Goal: Task Accomplishment & Management: Use online tool/utility

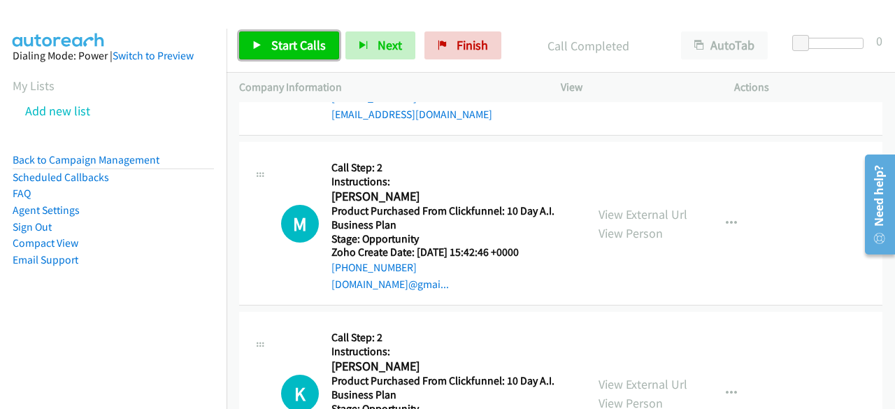
click at [303, 37] on span "Start Calls" at bounding box center [298, 45] width 55 height 16
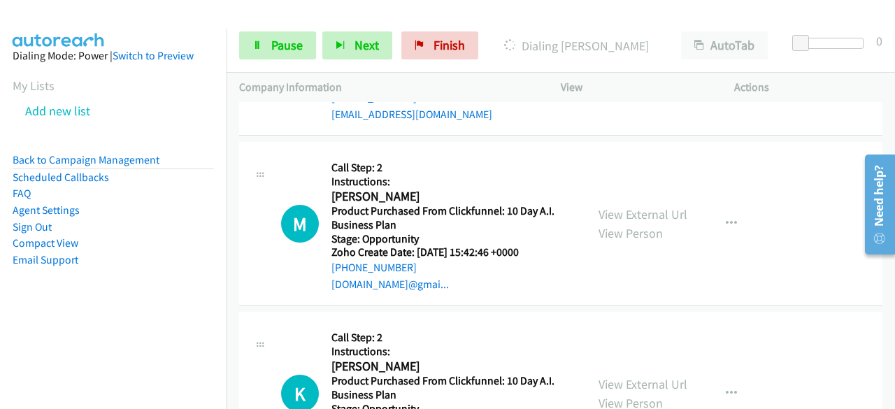
click at [80, 315] on aside "Dialing Mode: Power | Switch to Preview My Lists Add new list Back to Campaign …" at bounding box center [113, 180] width 227 height 303
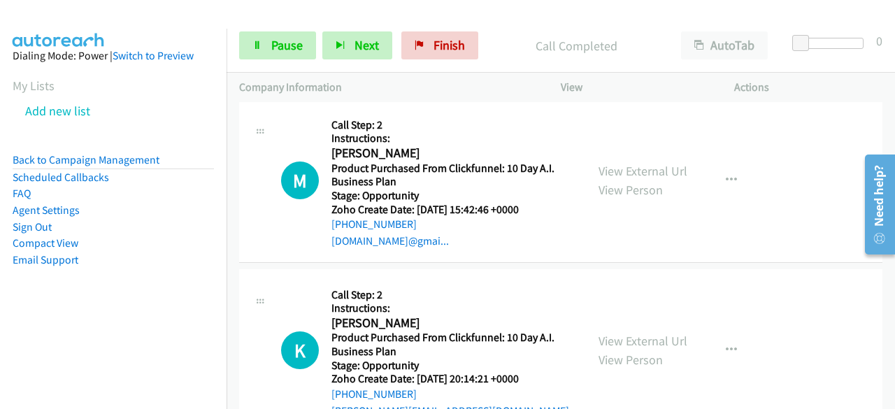
scroll to position [22151, 0]
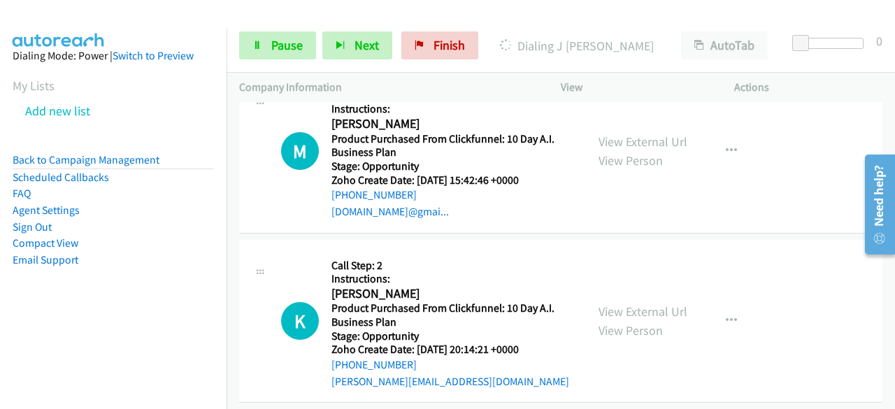
click at [73, 336] on nav "Dialing Mode: Power | Switch to Preview My Lists Add new list Back to Campaign …" at bounding box center [113, 233] width 227 height 409
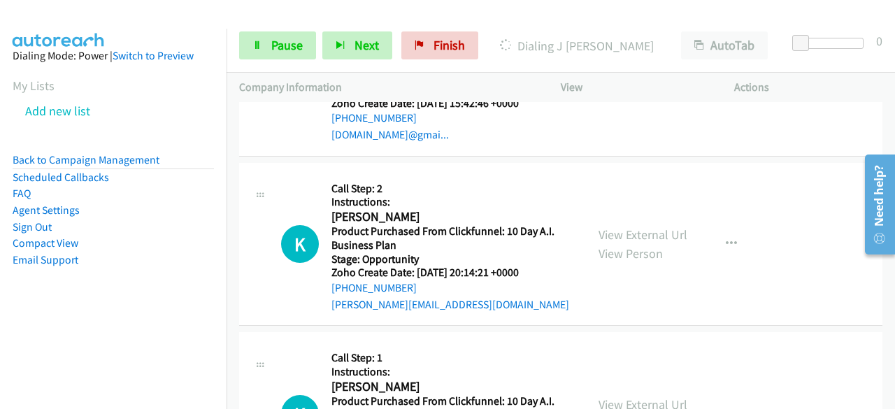
scroll to position [22257, 0]
click at [46, 339] on nav "Dialing Mode: Power | Switch to Preview My Lists Add new list Back to Campaign …" at bounding box center [113, 233] width 227 height 409
click at [39, 299] on aside "Dialing Mode: Power | Switch to Preview My Lists Add new list Back to Campaign …" at bounding box center [113, 180] width 227 height 303
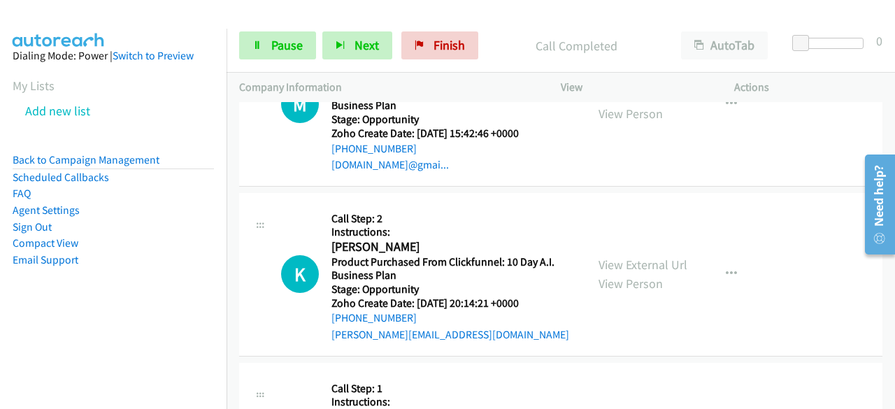
scroll to position [22286, 0]
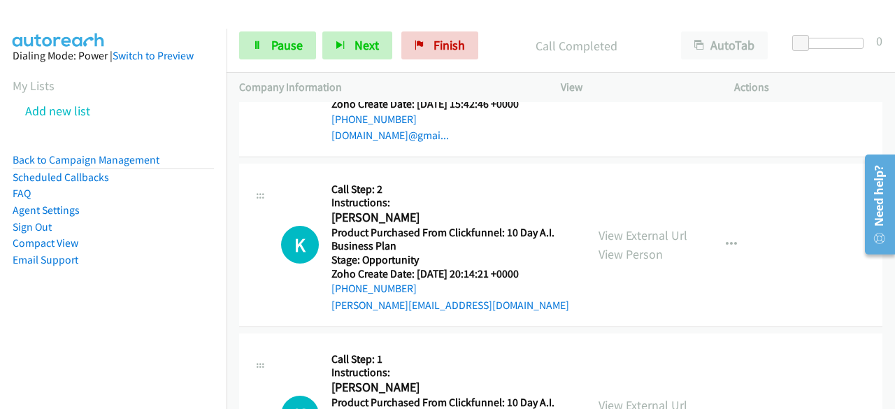
click at [101, 339] on nav "Dialing Mode: Power | Switch to Preview My Lists Add new list Back to Campaign …" at bounding box center [113, 233] width 227 height 409
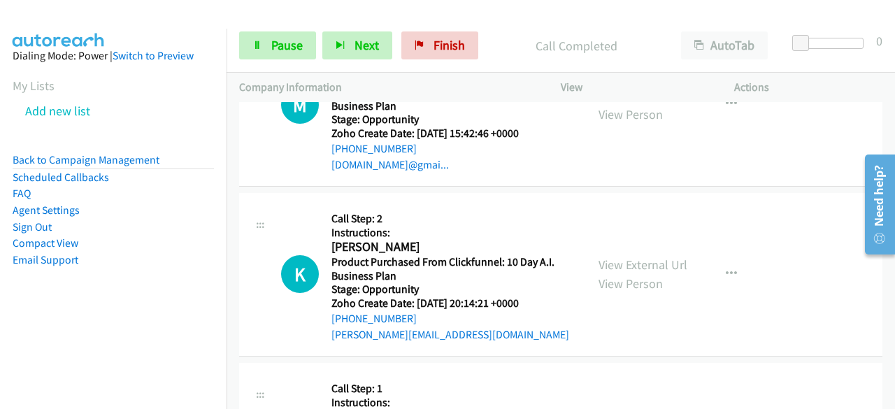
scroll to position [22346, 0]
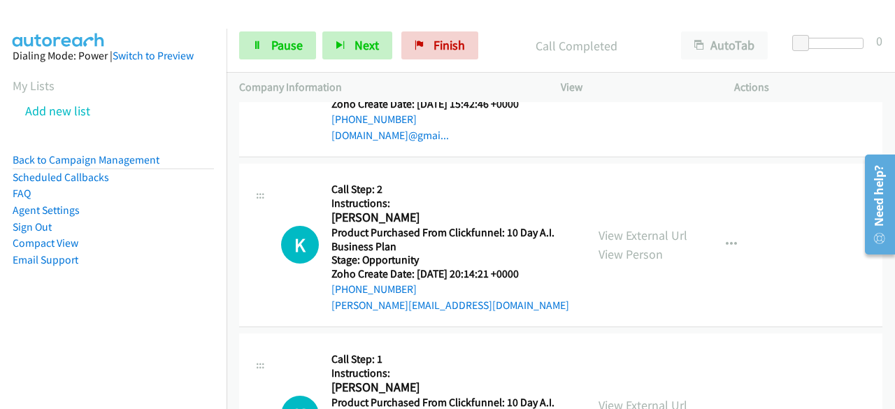
click at [71, 308] on aside "Dialing Mode: Power | Switch to Preview My Lists Add new list Back to Campaign …" at bounding box center [113, 180] width 227 height 303
click at [86, 339] on nav "Dialing Mode: Power | Switch to Preview My Lists Add new list Back to Campaign …" at bounding box center [113, 233] width 227 height 409
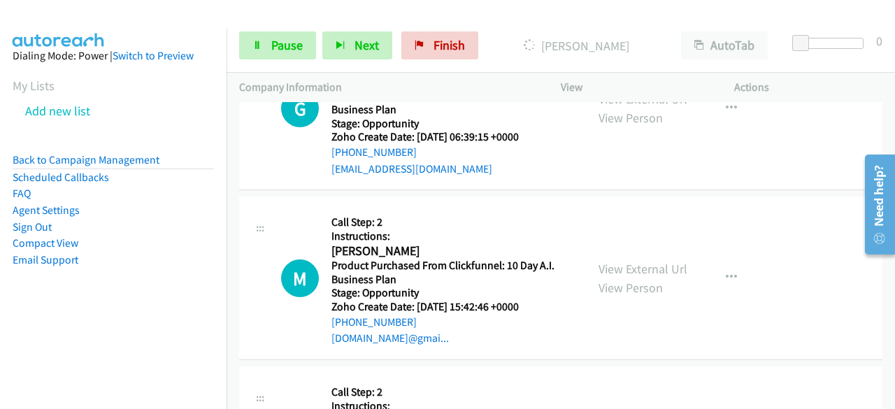
scroll to position [22173, 0]
click at [288, 57] on link "Pause" at bounding box center [277, 45] width 77 height 28
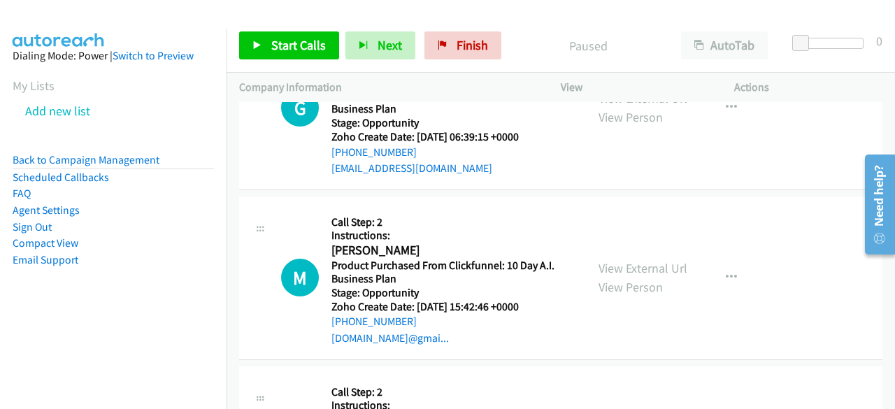
scroll to position [22202, 0]
click at [294, 45] on span "Start Calls" at bounding box center [298, 45] width 55 height 16
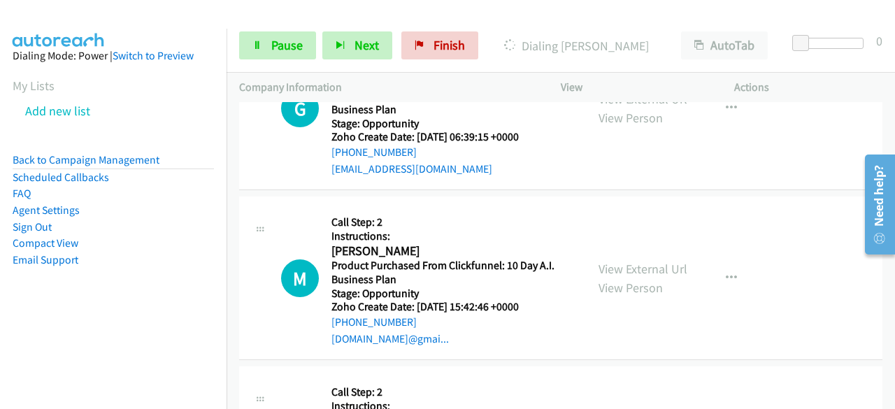
click at [86, 340] on nav "Dialing Mode: Power | Switch to Preview My Lists Add new list Back to Campaign …" at bounding box center [113, 233] width 227 height 409
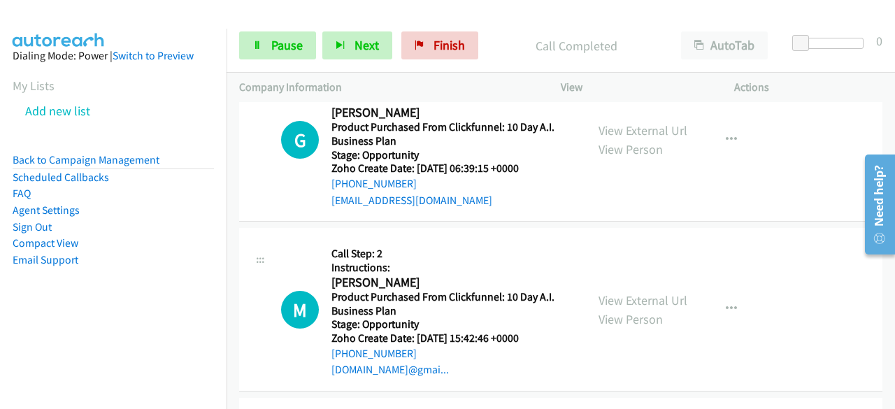
scroll to position [22380, 0]
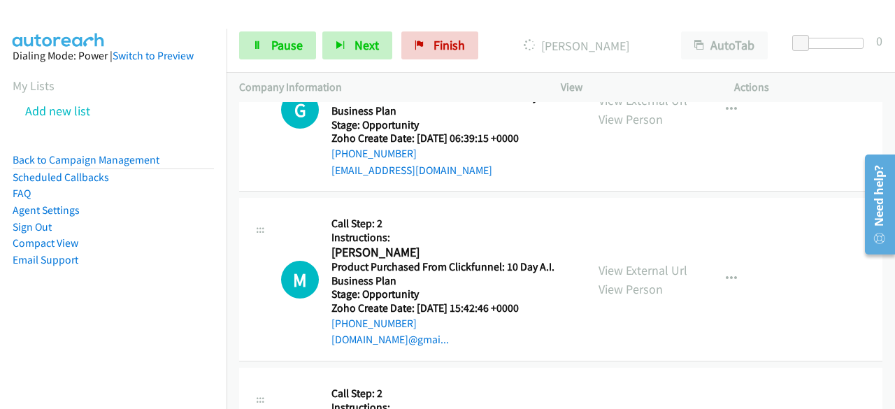
click at [67, 343] on nav "Dialing Mode: Power | Switch to Preview My Lists Add new list Back to Campaign …" at bounding box center [113, 233] width 227 height 409
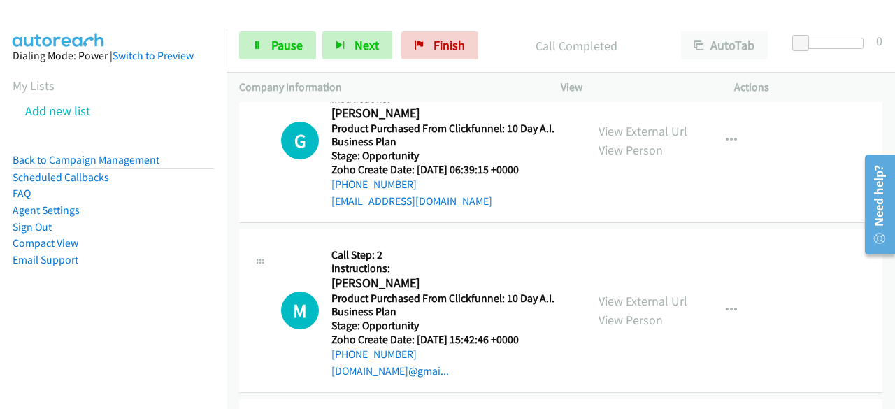
scroll to position [22498, 0]
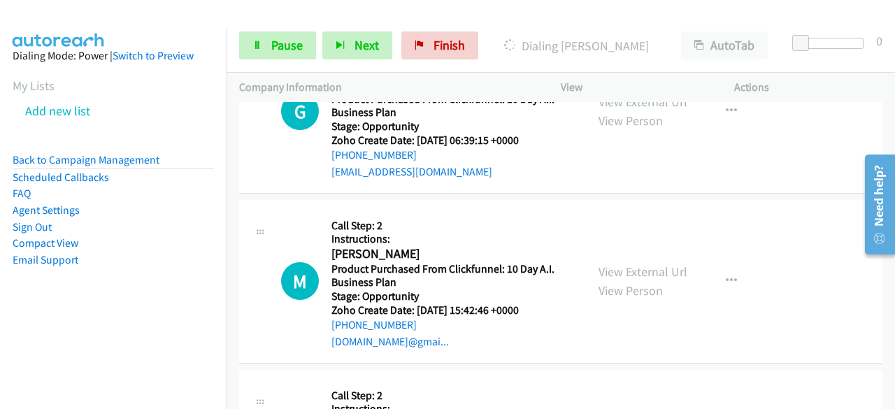
click at [91, 319] on aside "Dialing Mode: Power | Switch to Preview My Lists Add new list Back to Campaign …" at bounding box center [113, 180] width 227 height 303
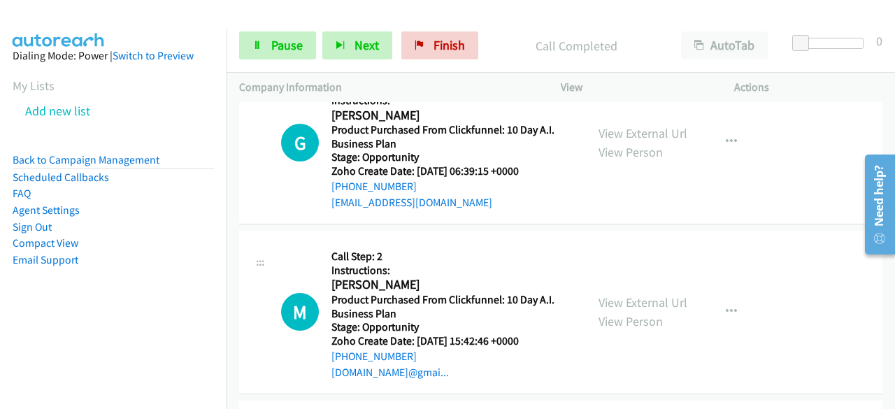
scroll to position [22705, 0]
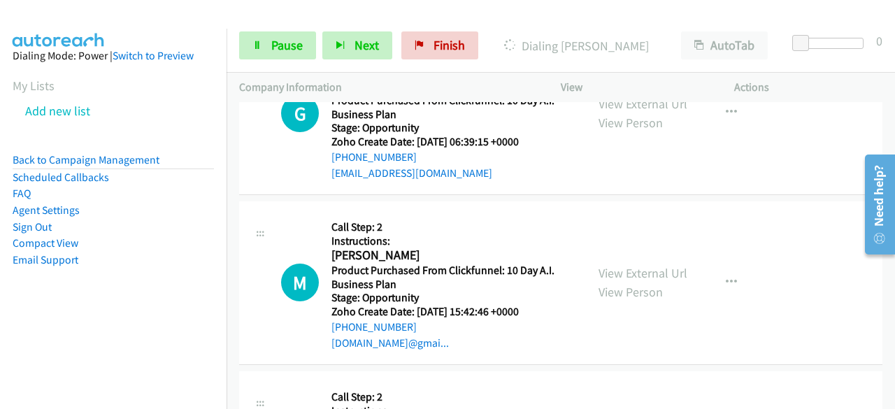
click at [78, 317] on aside "Dialing Mode: Power | Switch to Preview My Lists Add new list Back to Campaign …" at bounding box center [113, 180] width 227 height 303
click at [34, 348] on nav "Dialing Mode: Power | Switch to Preview My Lists Add new list Back to Campaign …" at bounding box center [113, 233] width 227 height 409
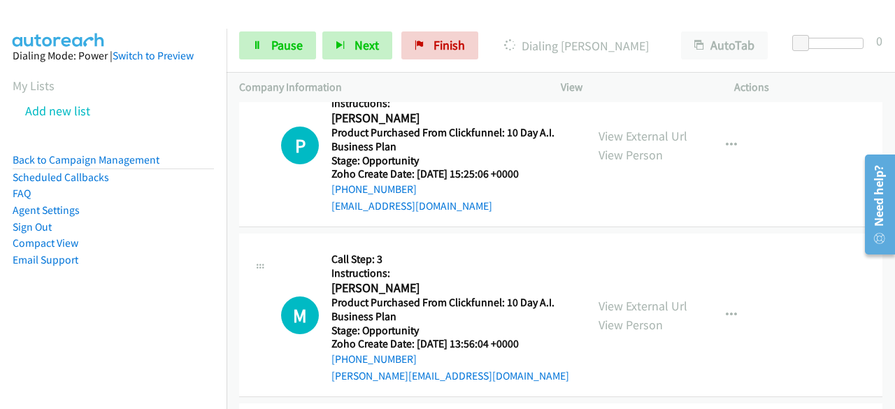
scroll to position [23522, 0]
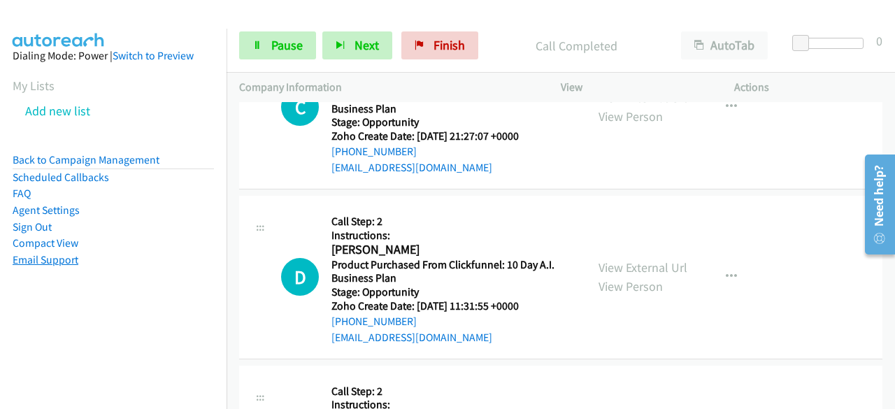
scroll to position [25147, 0]
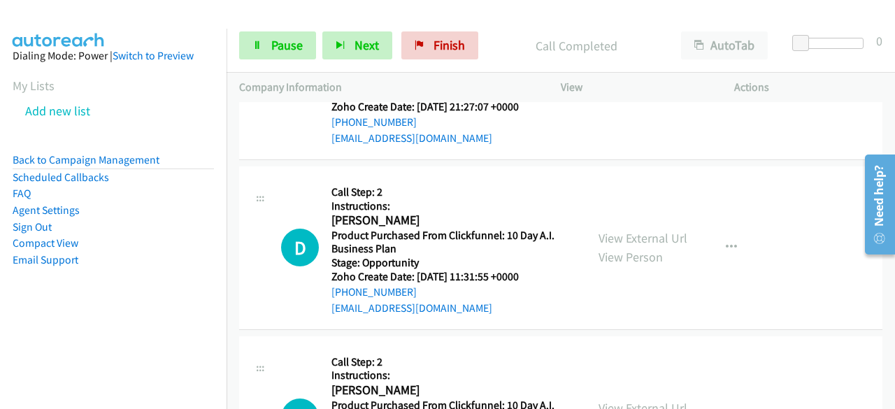
click at [98, 335] on nav "Dialing Mode: Power | Switch to Preview My Lists Add new list Back to Campaign …" at bounding box center [113, 233] width 227 height 409
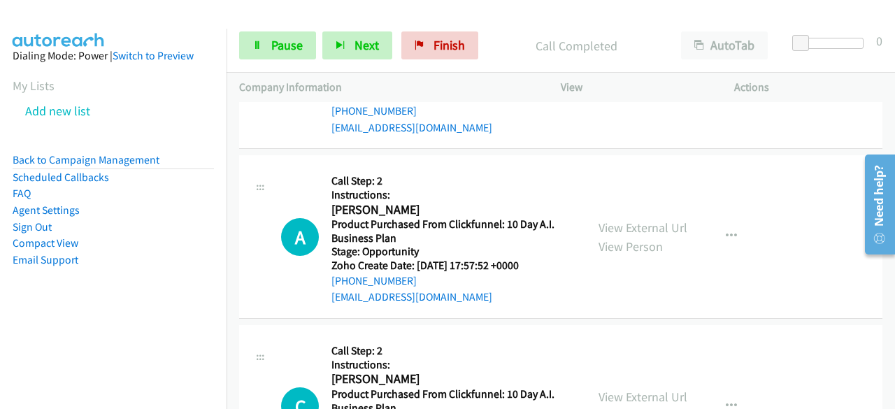
scroll to position [24816, 0]
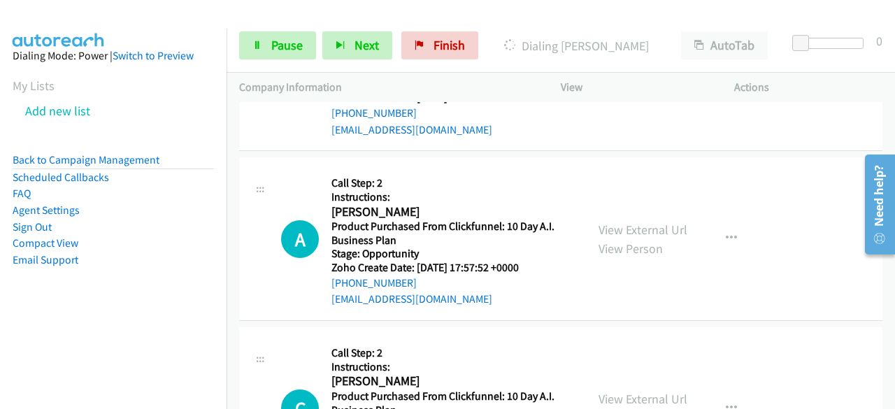
click at [95, 306] on aside "Dialing Mode: Power | Switch to Preview My Lists Add new list Back to Campaign …" at bounding box center [113, 180] width 227 height 303
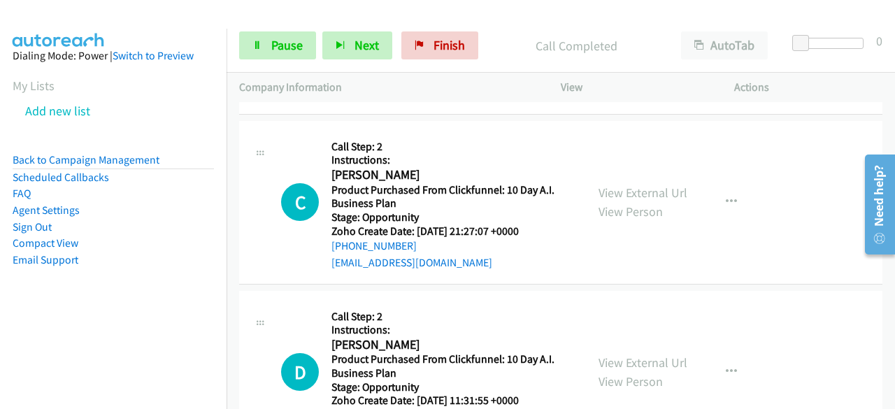
scroll to position [25082, 0]
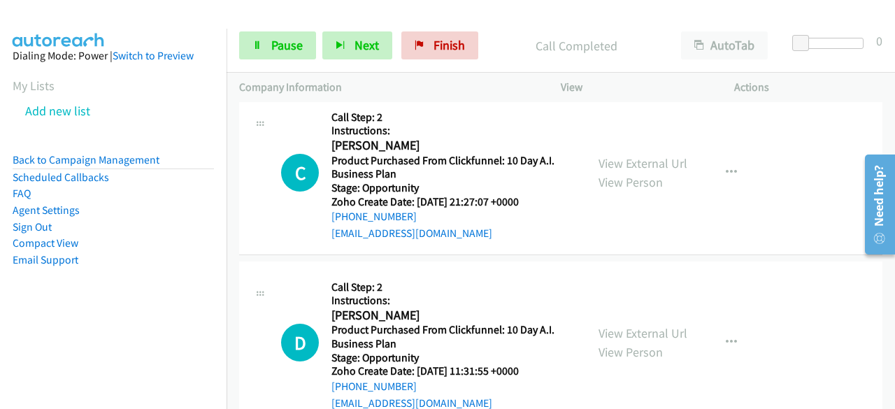
click at [43, 355] on nav "Dialing Mode: Power | Switch to Preview My Lists Add new list Back to Campaign …" at bounding box center [113, 233] width 227 height 409
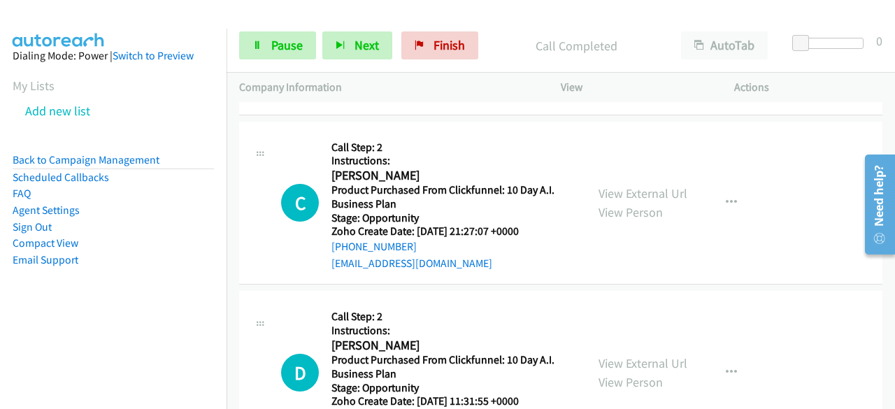
scroll to position [25171, 0]
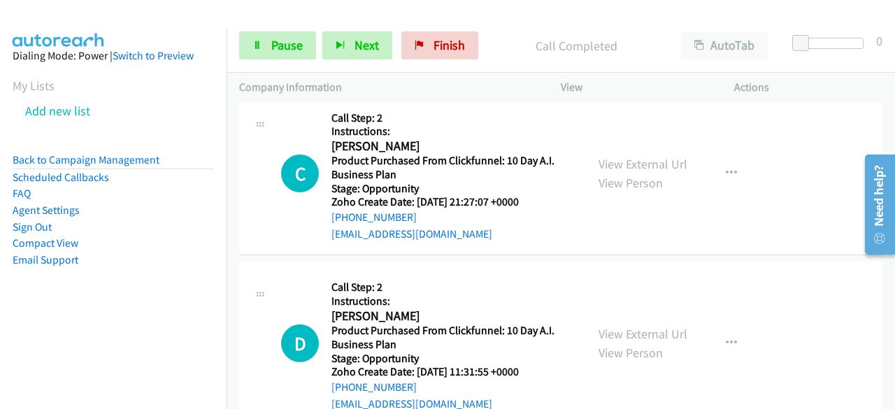
click at [48, 324] on aside "Dialing Mode: Power | Switch to Preview My Lists Add new list Back to Campaign …" at bounding box center [113, 180] width 227 height 303
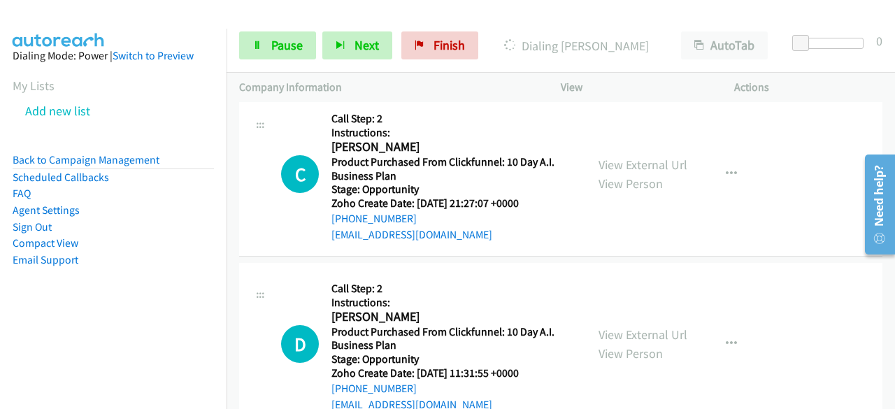
scroll to position [25319, 0]
click at [83, 320] on aside "Dialing Mode: Power | Switch to Preview My Lists Add new list Back to Campaign …" at bounding box center [113, 180] width 227 height 303
click at [62, 329] on aside "Dialing Mode: Power | Switch to Preview My Lists Add new list Back to Campaign …" at bounding box center [113, 180] width 227 height 303
click at [120, 302] on aside "Dialing Mode: Power | Switch to Preview My Lists Add new list Back to Campaign …" at bounding box center [113, 180] width 227 height 303
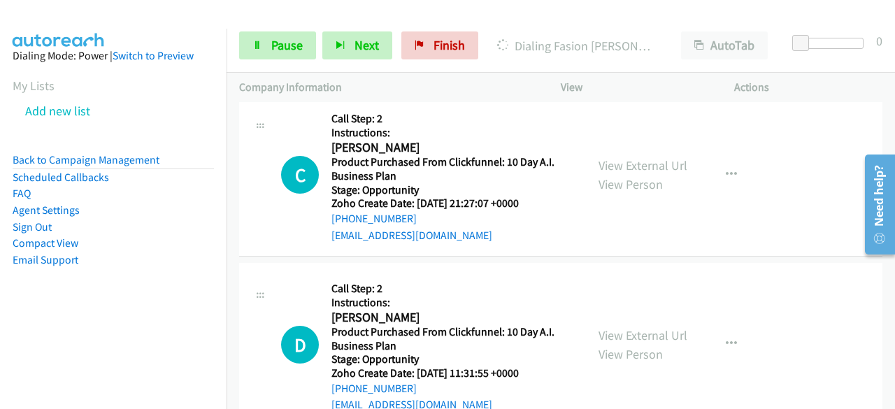
click at [43, 313] on aside "Dialing Mode: Power | Switch to Preview My Lists Add new list Back to Campaign …" at bounding box center [113, 180] width 227 height 303
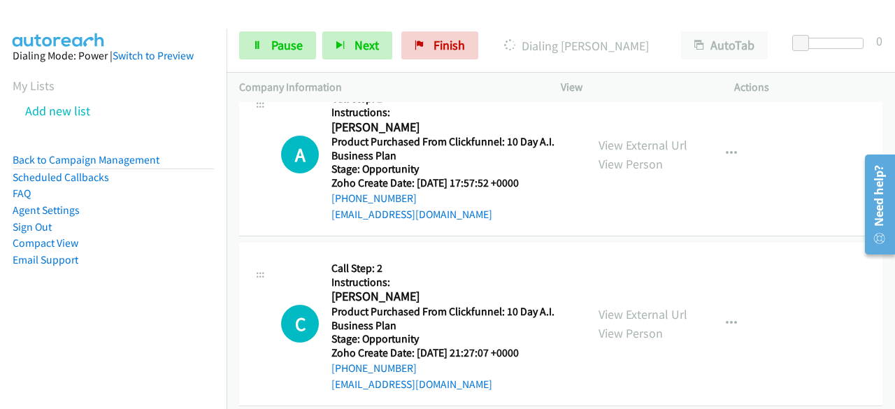
scroll to position [25526, 0]
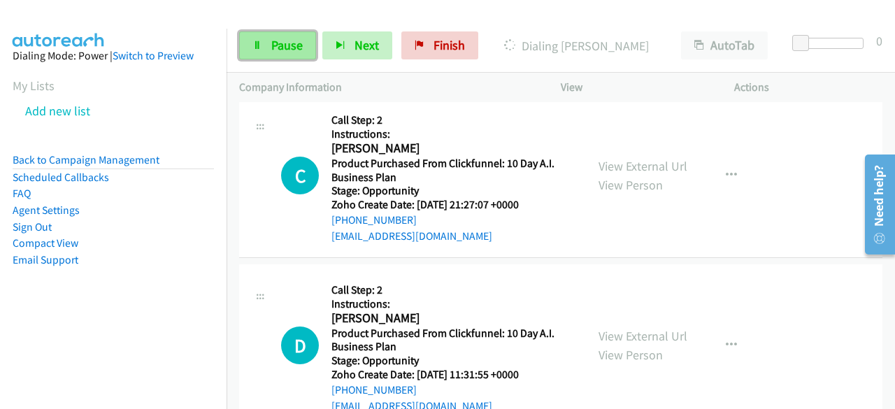
click at [265, 44] on link "Pause" at bounding box center [277, 45] width 77 height 28
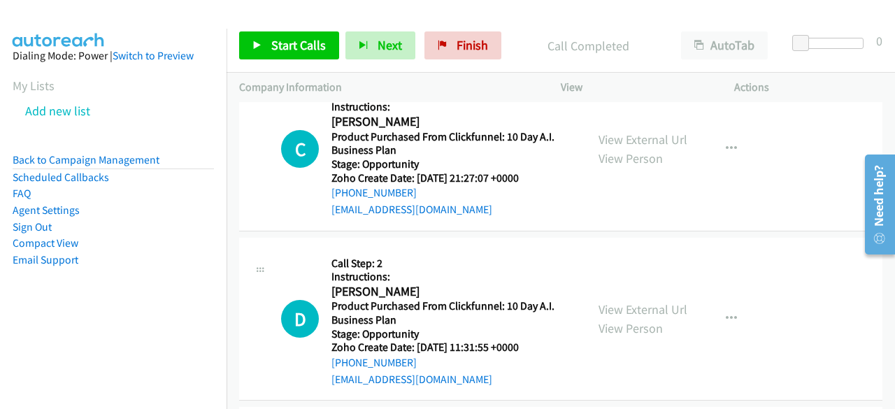
scroll to position [25579, 0]
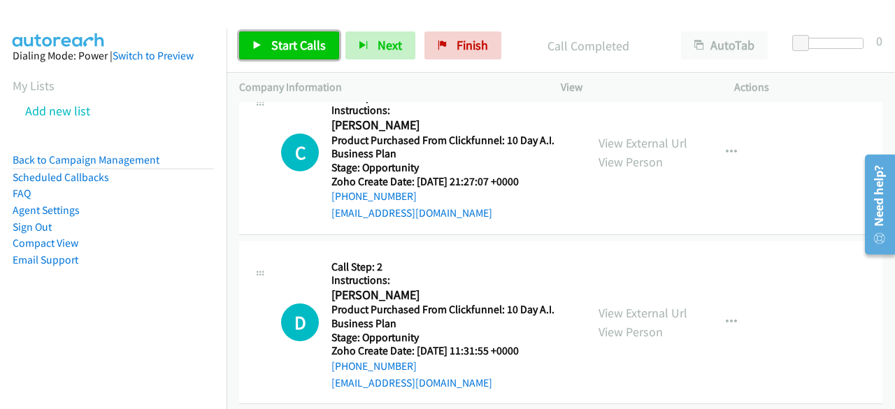
click at [268, 40] on link "Start Calls" at bounding box center [289, 45] width 100 height 28
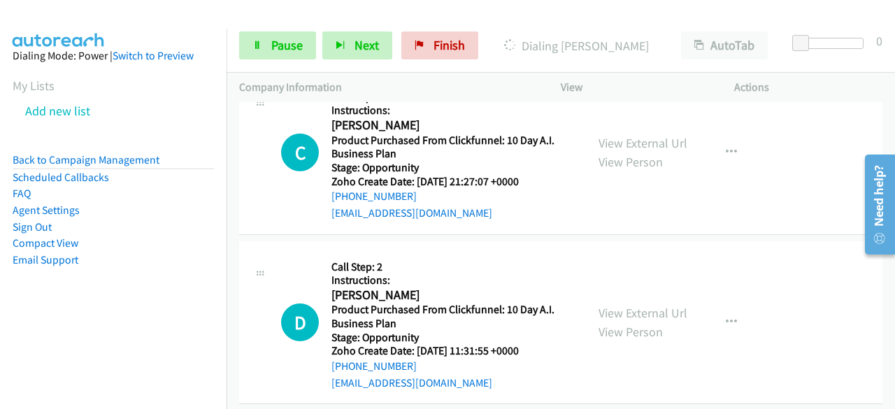
scroll to position [25608, 0]
click at [67, 313] on aside "Dialing Mode: Power | Switch to Preview My Lists Add new list Back to Campaign …" at bounding box center [113, 180] width 227 height 303
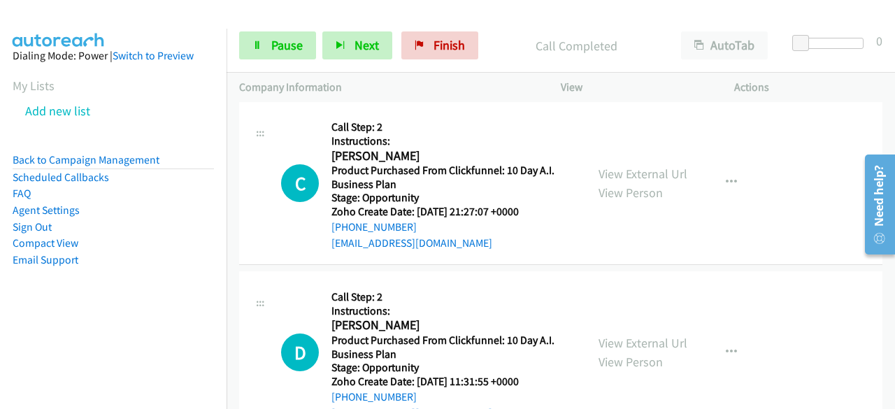
scroll to position [25697, 0]
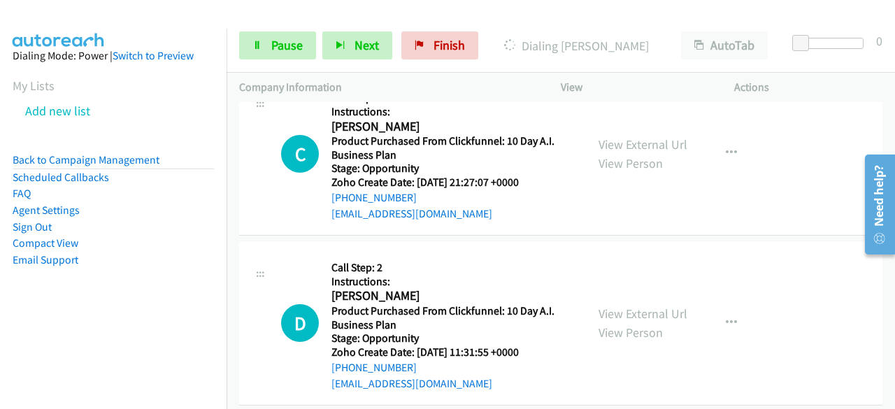
click at [76, 324] on aside "Dialing Mode: Power | Switch to Preview My Lists Add new list Back to Campaign …" at bounding box center [113, 180] width 227 height 303
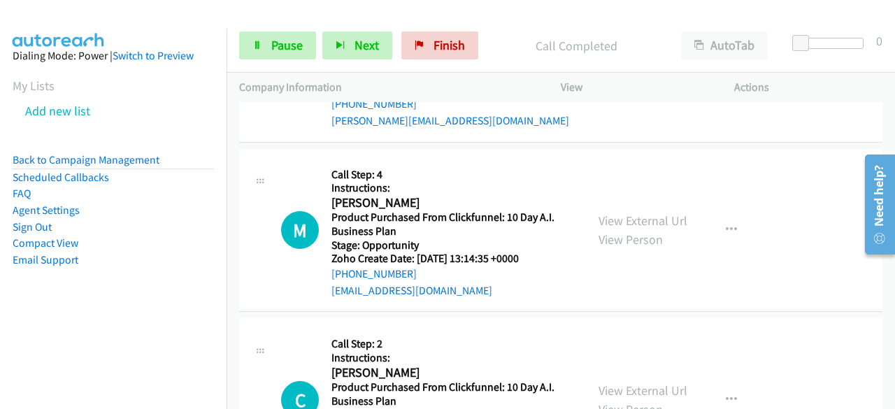
scroll to position [27378, 0]
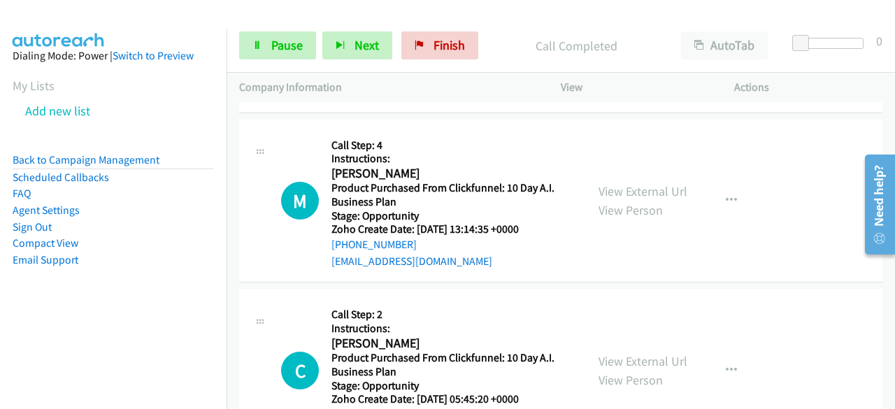
click at [106, 286] on aside "Dialing Mode: Power | Switch to Preview My Lists Add new list Back to Campaign …" at bounding box center [113, 180] width 227 height 303
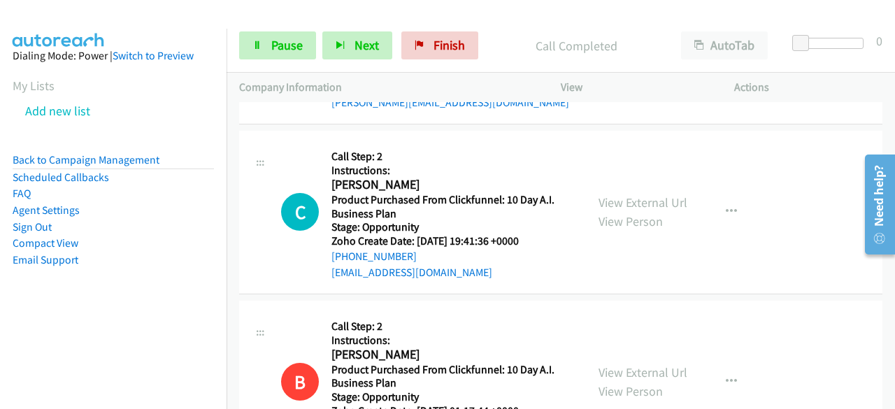
scroll to position [30377, 0]
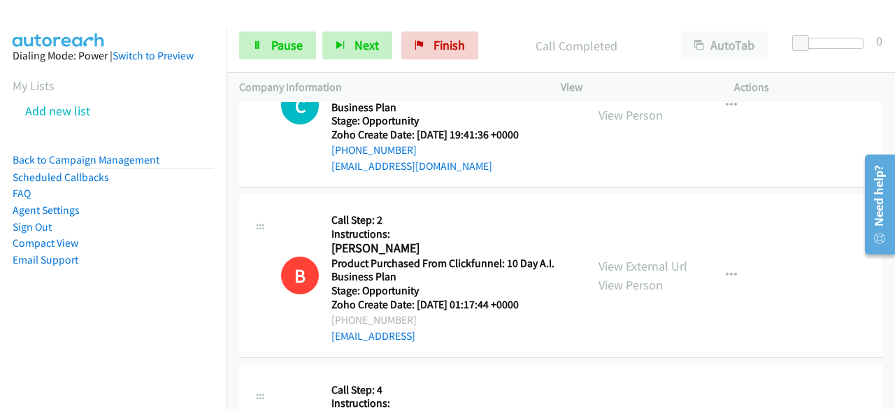
click at [24, 318] on aside "Dialing Mode: Power | Switch to Preview My Lists Add new list Back to Campaign …" at bounding box center [113, 180] width 227 height 303
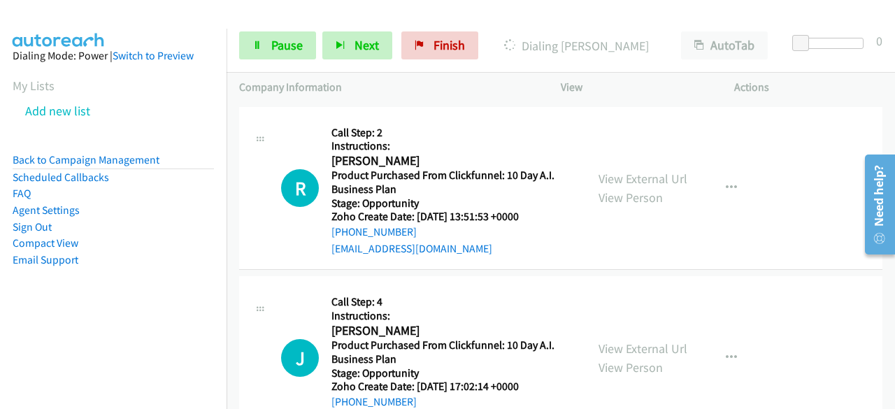
scroll to position [31839, 0]
click at [102, 319] on aside "Dialing Mode: Power | Switch to Preview My Lists Add new list Back to Campaign …" at bounding box center [113, 180] width 227 height 303
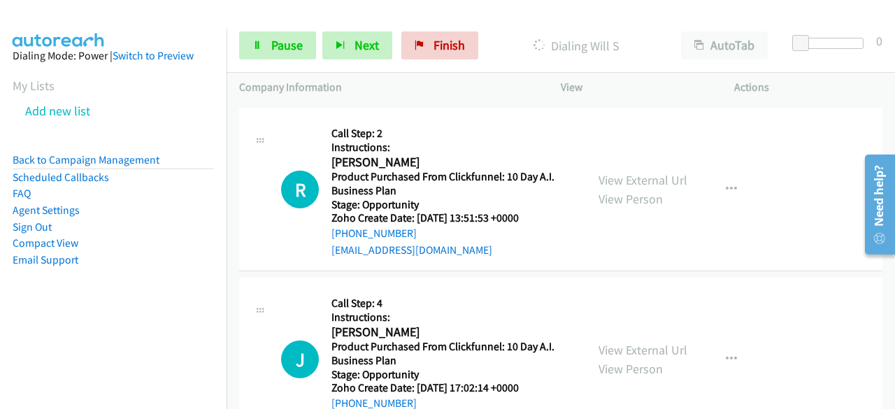
scroll to position [31958, 0]
click at [24, 324] on aside "Dialing Mode: Power | Switch to Preview My Lists Add new list Back to Campaign …" at bounding box center [113, 180] width 227 height 303
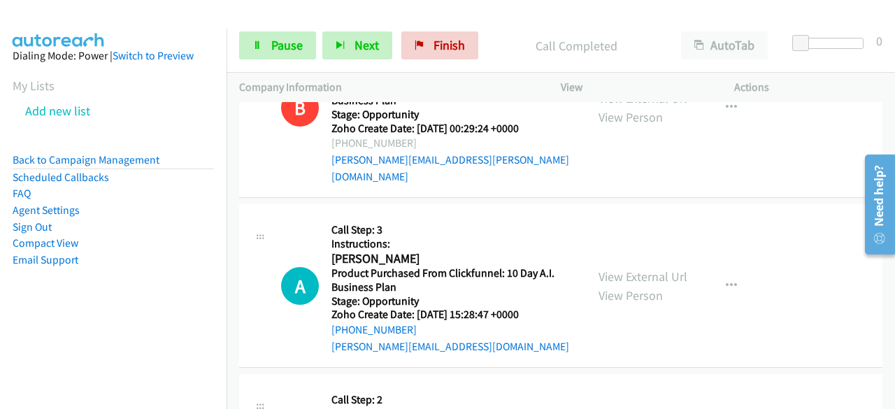
scroll to position [31470, 0]
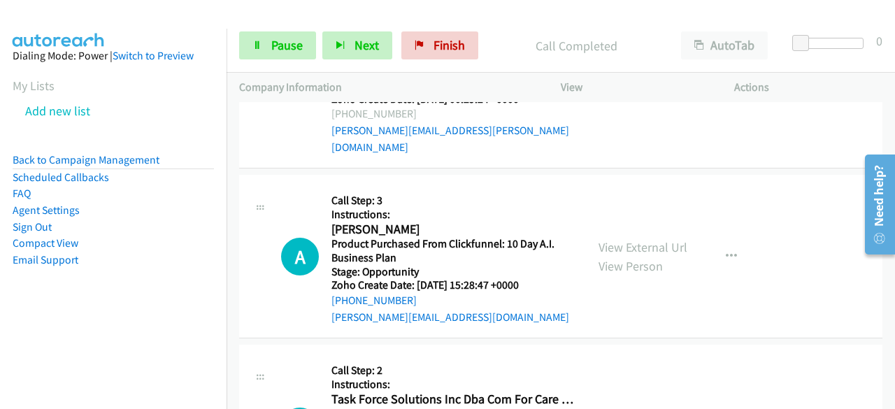
click at [78, 325] on aside "Dialing Mode: Power | Switch to Preview My Lists Add new list Back to Campaign …" at bounding box center [113, 180] width 227 height 303
click at [281, 28] on div "Start Calls Pause Next Finish Dialing [PERSON_NAME] AutoTab AutoTab 0" at bounding box center [561, 46] width 668 height 54
click at [277, 45] on span "Pause" at bounding box center [286, 45] width 31 height 16
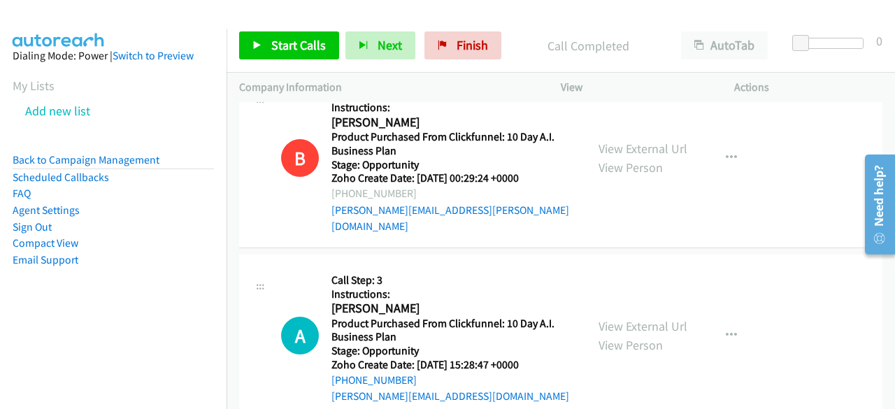
scroll to position [31414, 0]
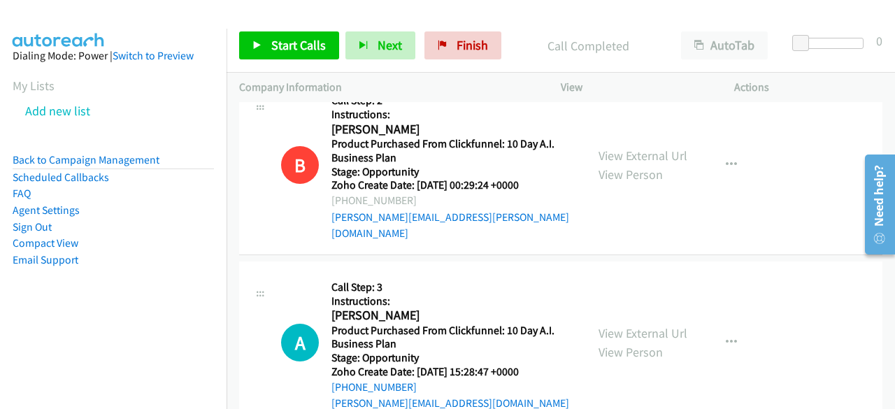
click at [83, 352] on nav "Dialing Mode: Power | Switch to Preview My Lists Add new list Back to Campaign …" at bounding box center [113, 233] width 227 height 409
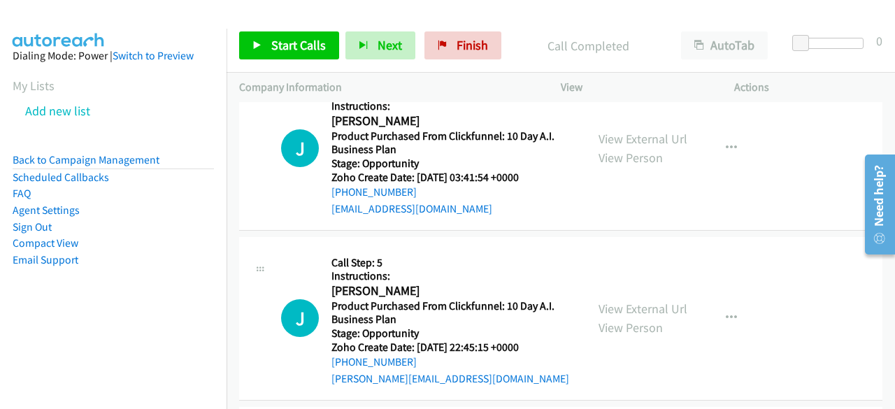
scroll to position [27169, 0]
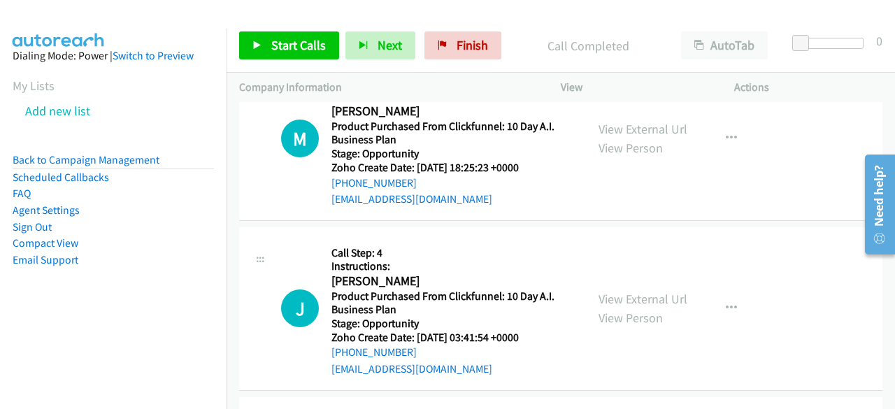
click at [52, 322] on aside "Dialing Mode: Power | Switch to Preview My Lists Add new list Back to Campaign …" at bounding box center [113, 180] width 227 height 303
